Goal: Download file/media

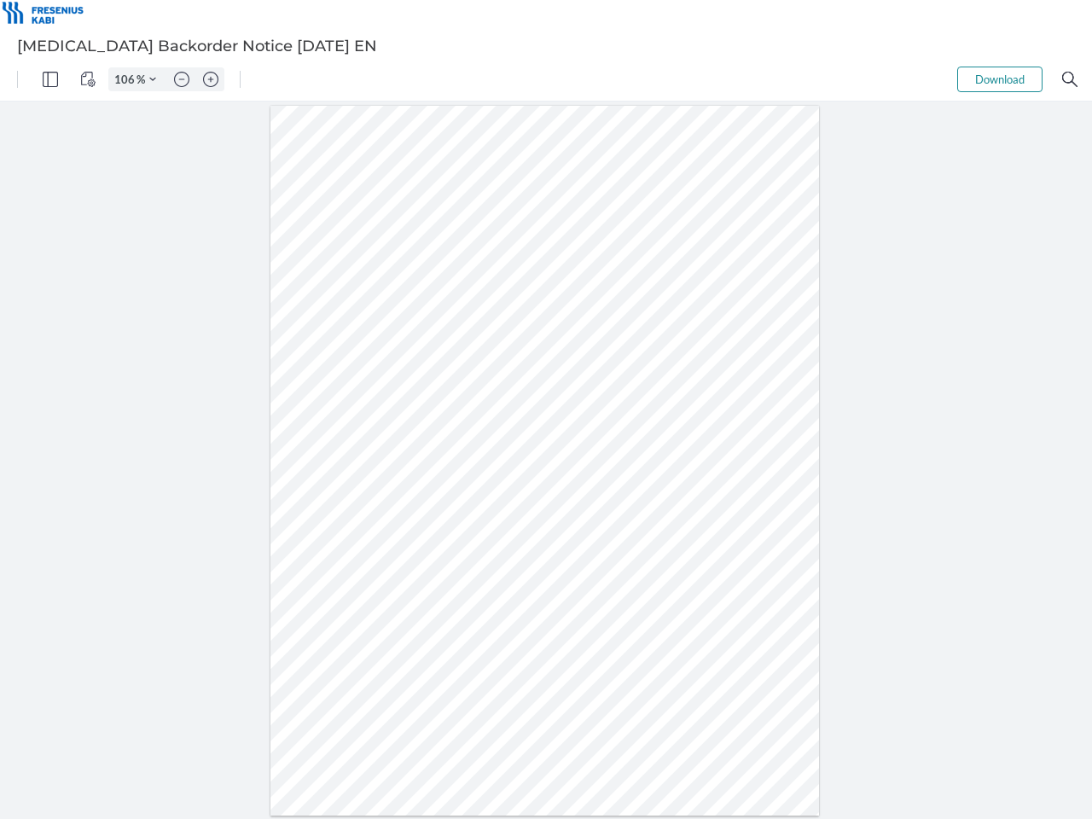
click at [50, 79] on img "Panel" at bounding box center [50, 79] width 15 height 15
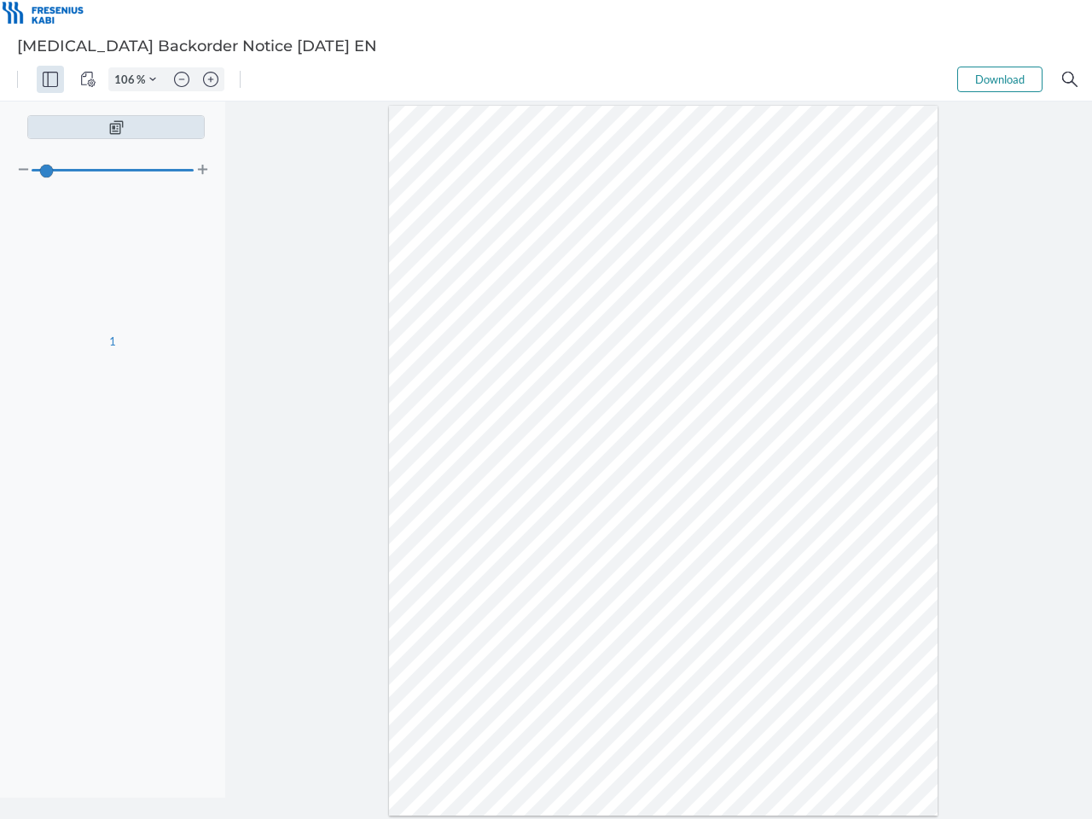
click at [88, 79] on img "View Controls" at bounding box center [87, 79] width 15 height 15
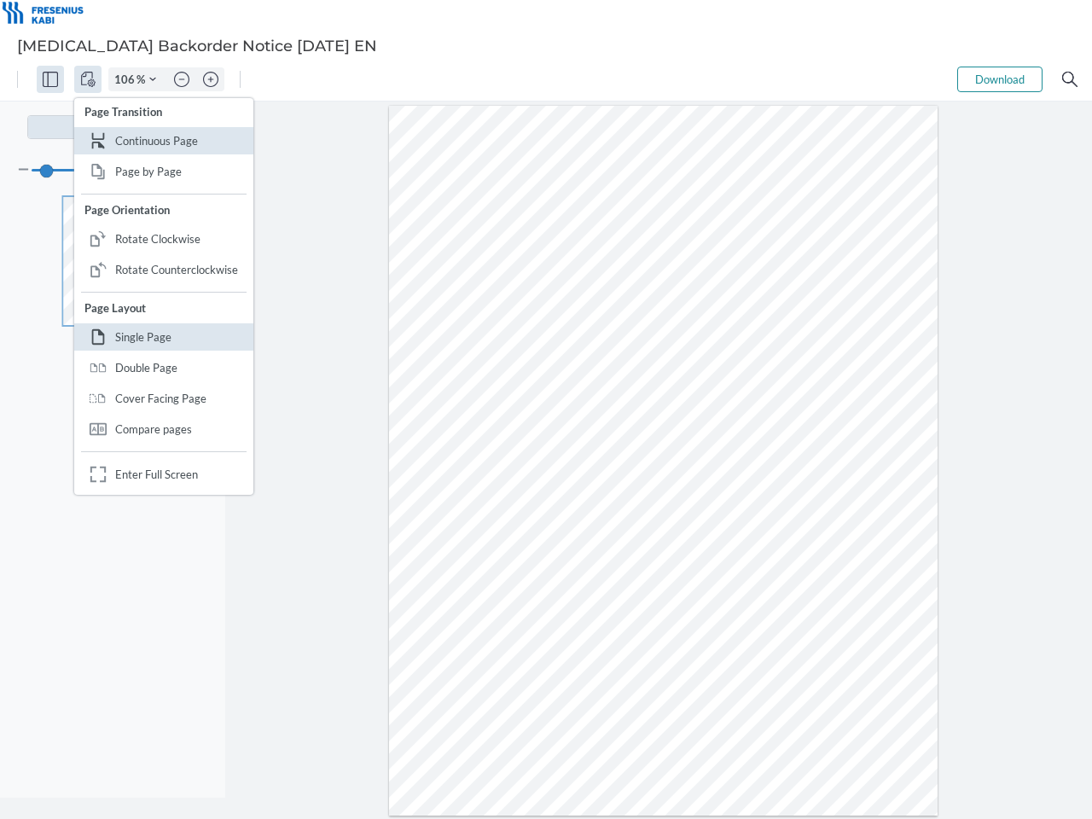
click at [127, 79] on input "106" at bounding box center [122, 79] width 27 height 15
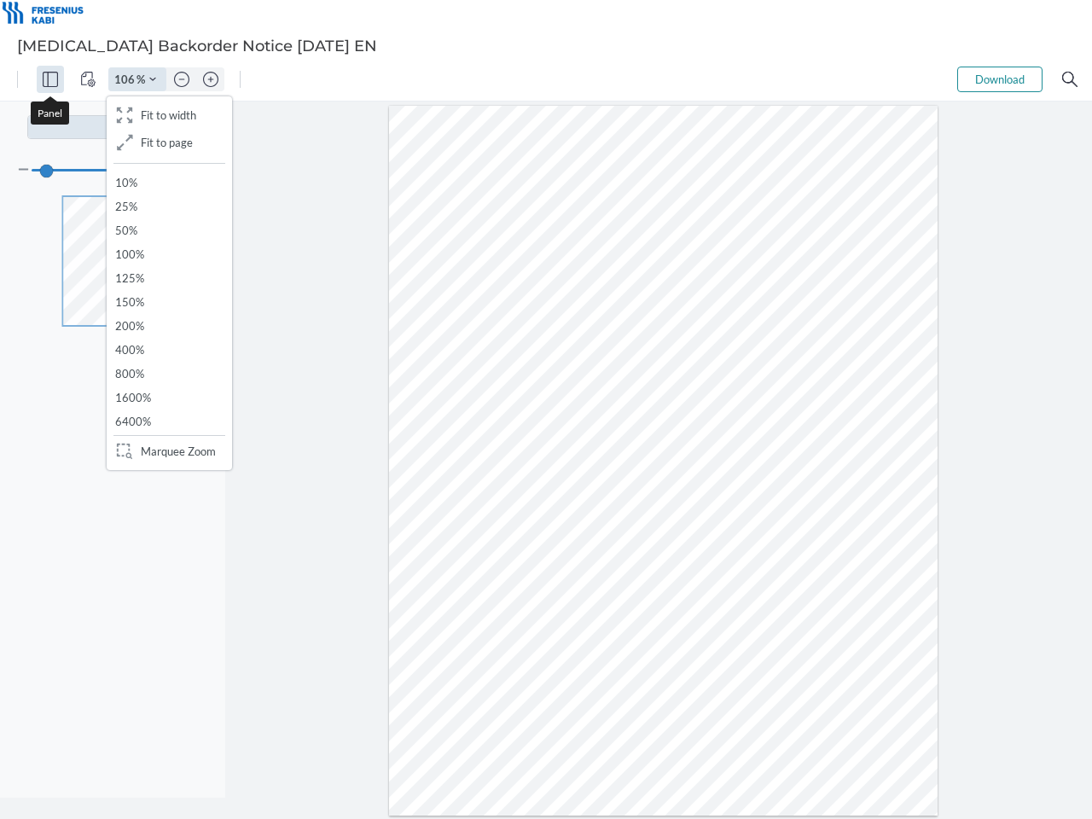
click at [153, 79] on img "Zoom Controls" at bounding box center [152, 79] width 7 height 7
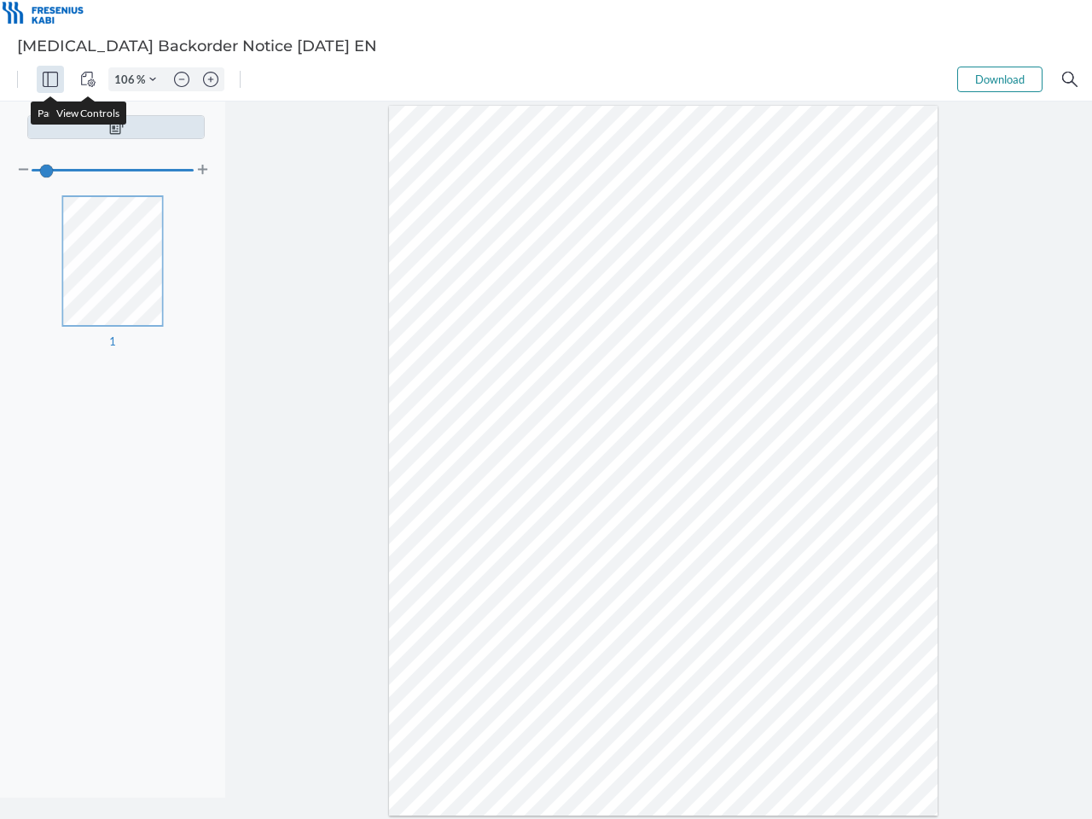
click at [182, 79] on img "Zoom out" at bounding box center [181, 79] width 15 height 15
click at [211, 79] on img "Zoom in" at bounding box center [210, 79] width 15 height 15
type input "106"
click at [999, 79] on button "Download" at bounding box center [999, 80] width 85 height 26
click at [1069, 79] on img "Search" at bounding box center [1069, 79] width 15 height 15
